Goal: Information Seeking & Learning: Find specific fact

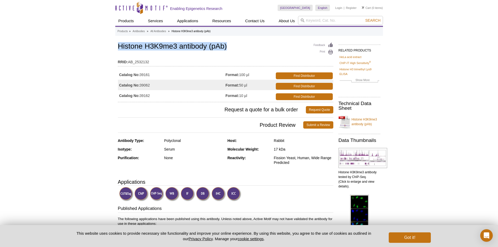
drag, startPoint x: 119, startPoint y: 48, endPoint x: 226, endPoint y: 48, distance: 106.9
click at [226, 48] on h1 "Histone H3K9me3 antibody (pAb)" at bounding box center [225, 46] width 215 height 9
copy h1 "Histone H3K9me3 antibody (pAb)"
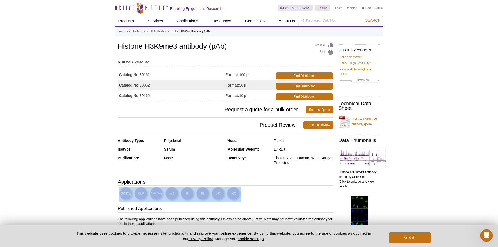
drag, startPoint x: 108, startPoint y: 189, endPoint x: 242, endPoint y: 192, distance: 134.2
copy div
